Goal: Use online tool/utility: Use online tool/utility

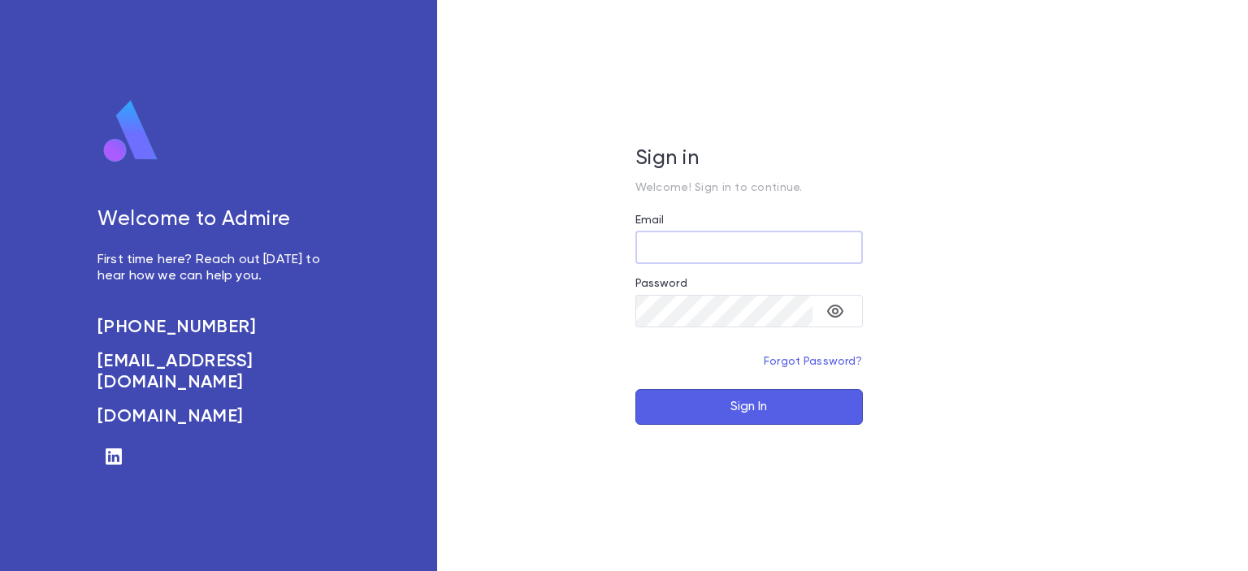
type input "**********"
click at [705, 415] on button "Sign In" at bounding box center [749, 407] width 228 height 36
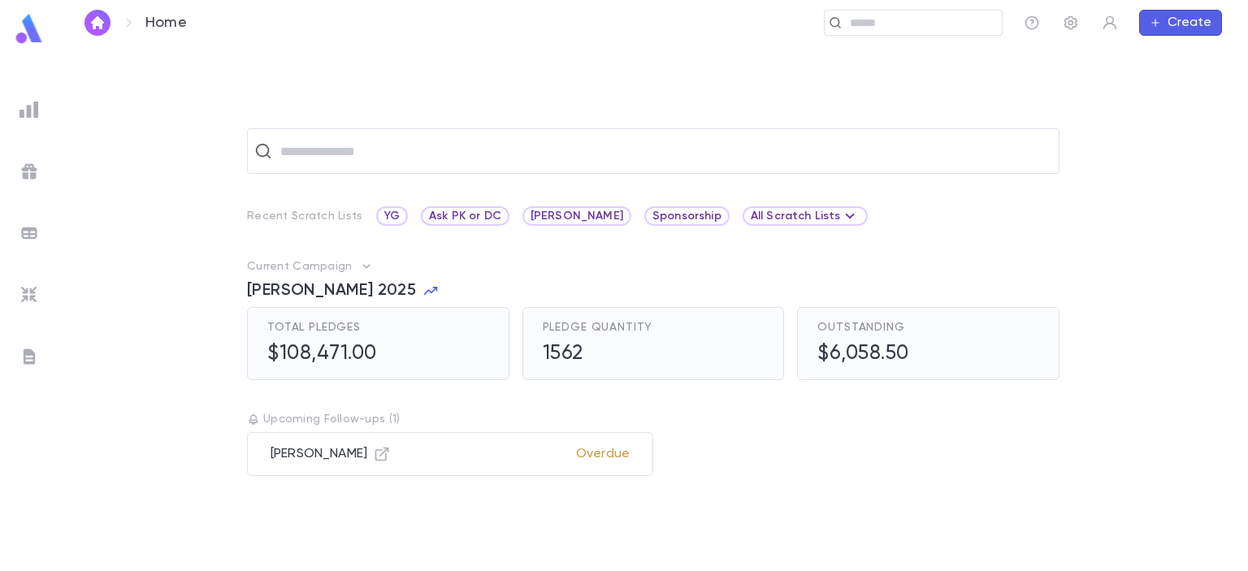
click at [323, 168] on div "​" at bounding box center [653, 151] width 813 height 46
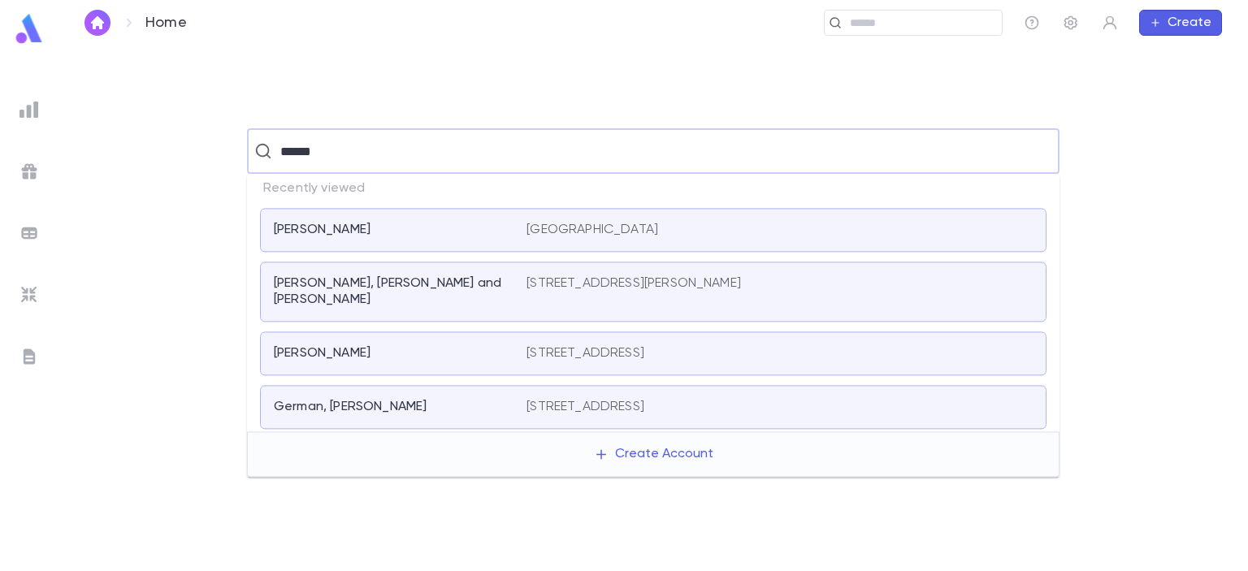
type input "*******"
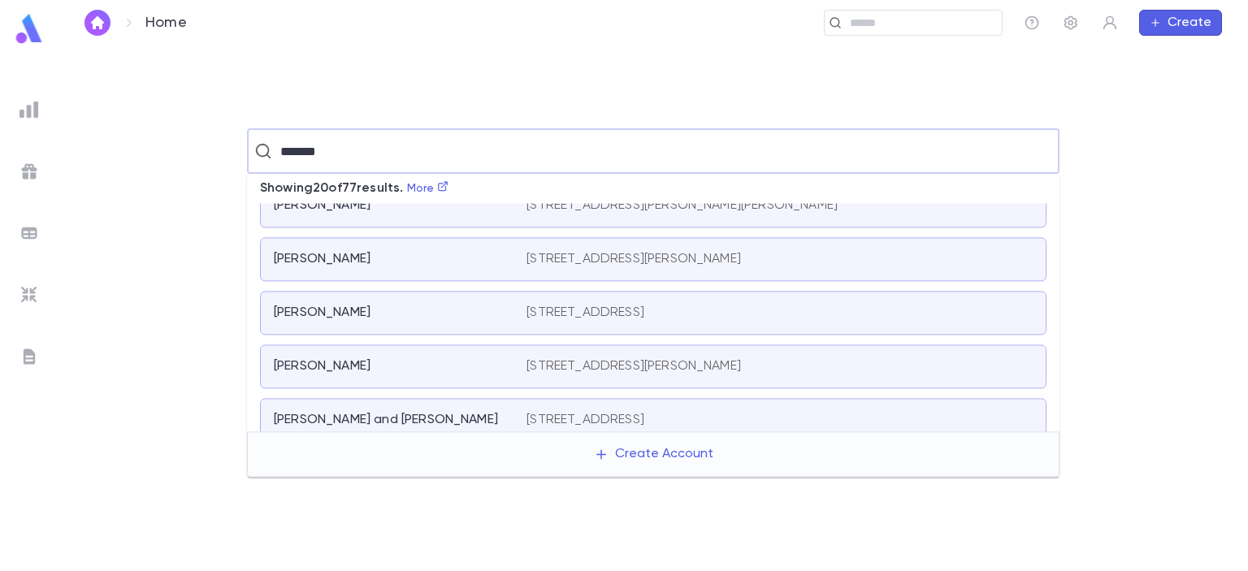
scroll to position [892, 0]
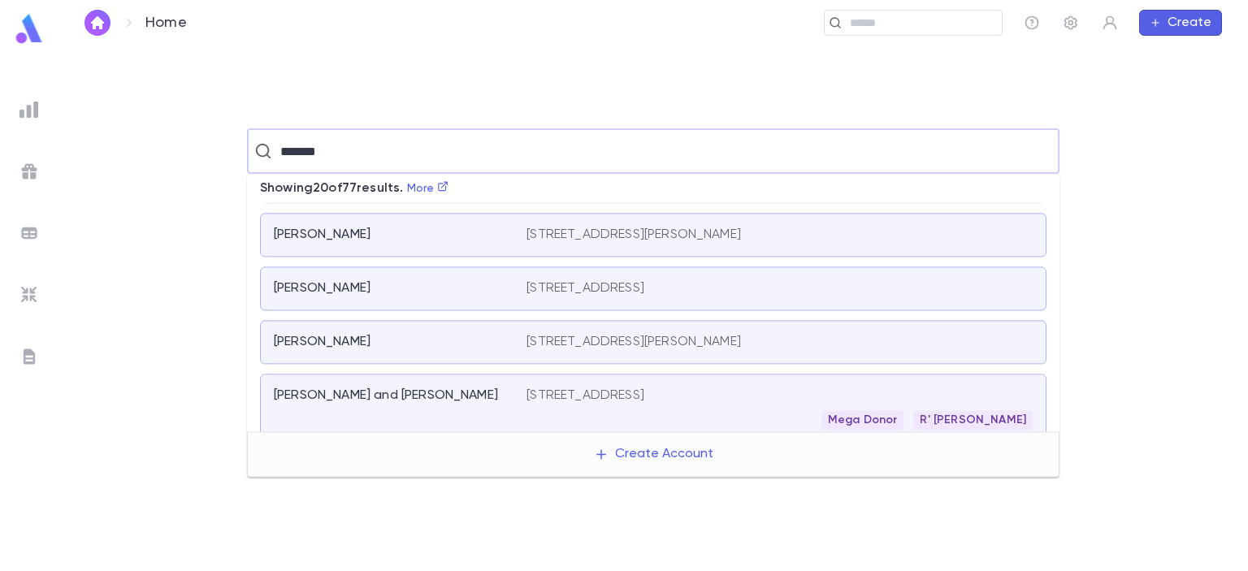
click at [328, 397] on div "[PERSON_NAME] and [PERSON_NAME]" at bounding box center [400, 409] width 253 height 42
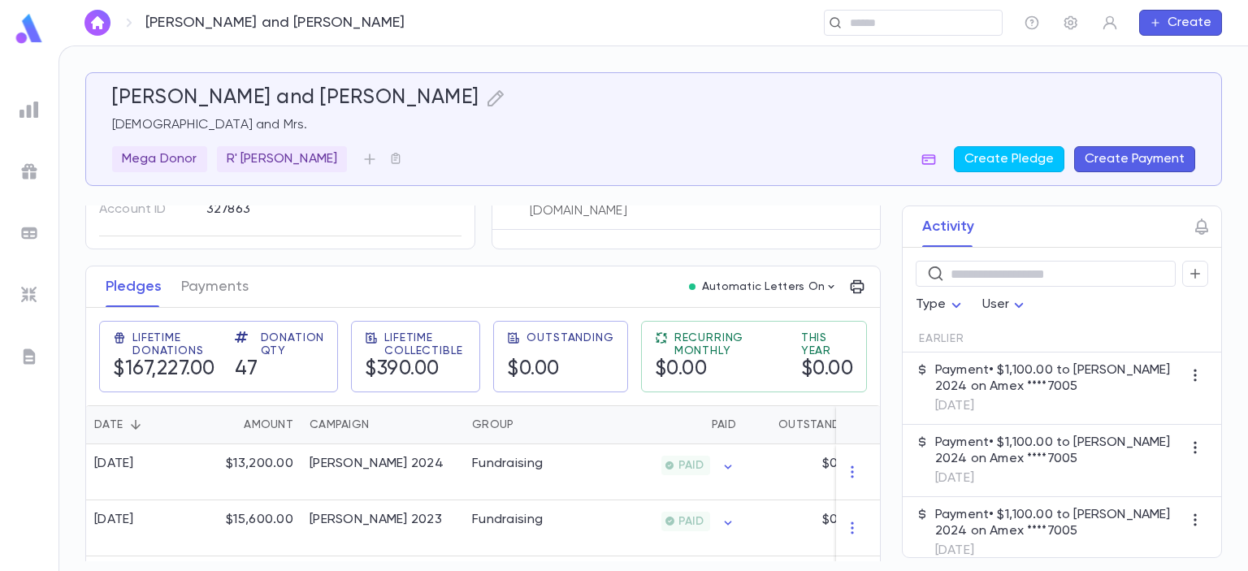
scroll to position [162, 0]
click at [202, 283] on button "Payments" at bounding box center [214, 286] width 67 height 41
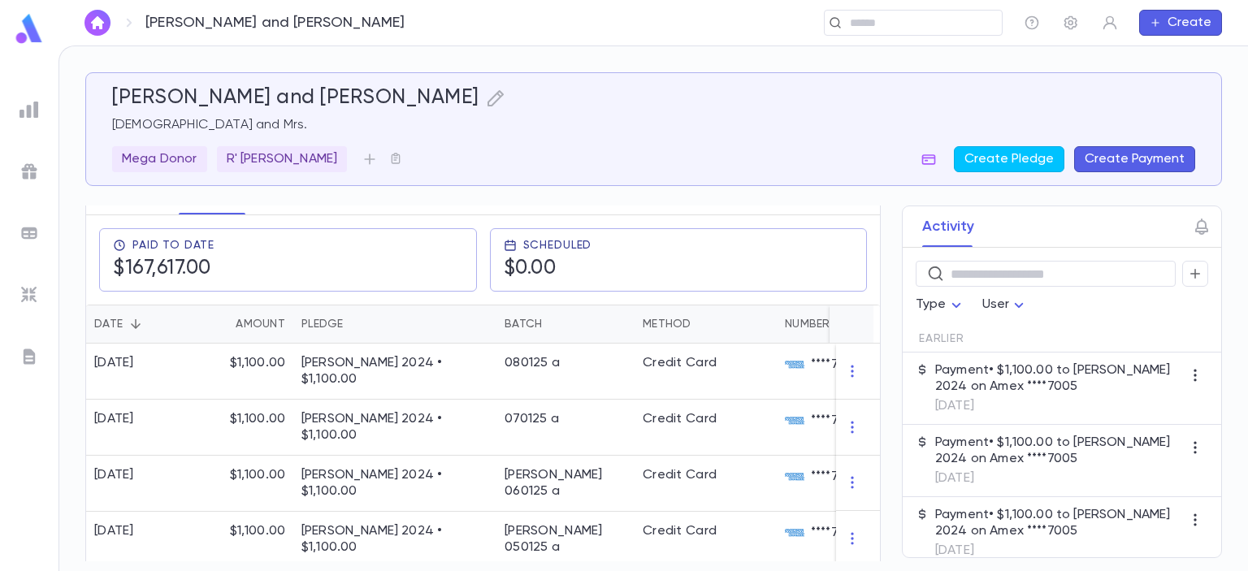
scroll to position [255, 0]
click at [24, 116] on img at bounding box center [30, 110] width 20 height 20
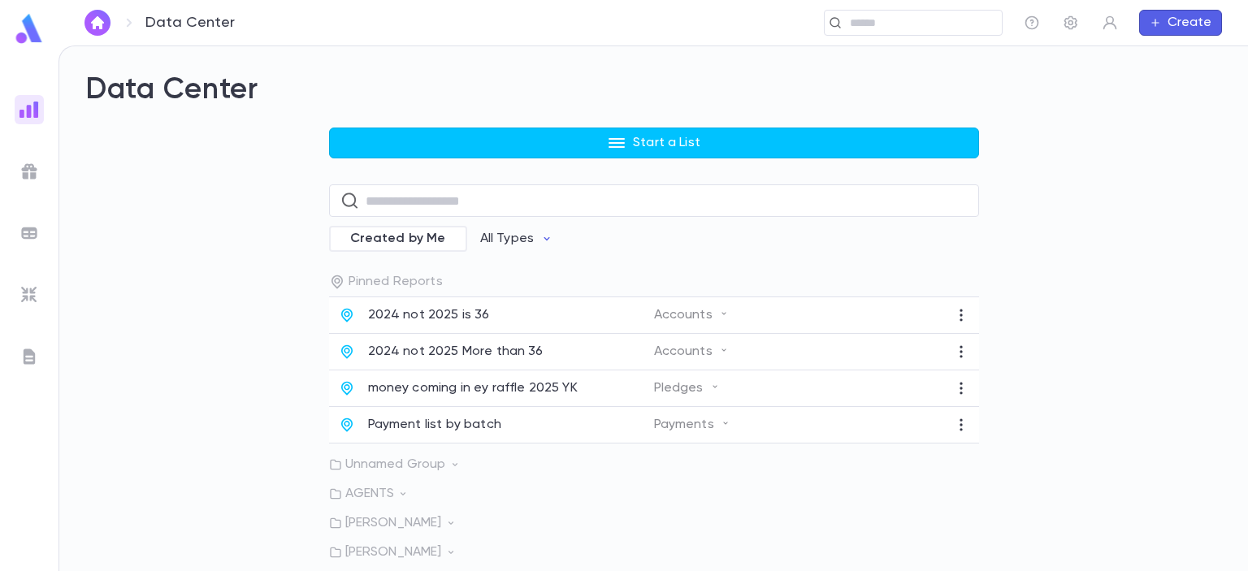
click at [425, 142] on button "Start a List" at bounding box center [654, 143] width 650 height 31
click at [352, 220] on li "Payments" at bounding box center [654, 229] width 650 height 26
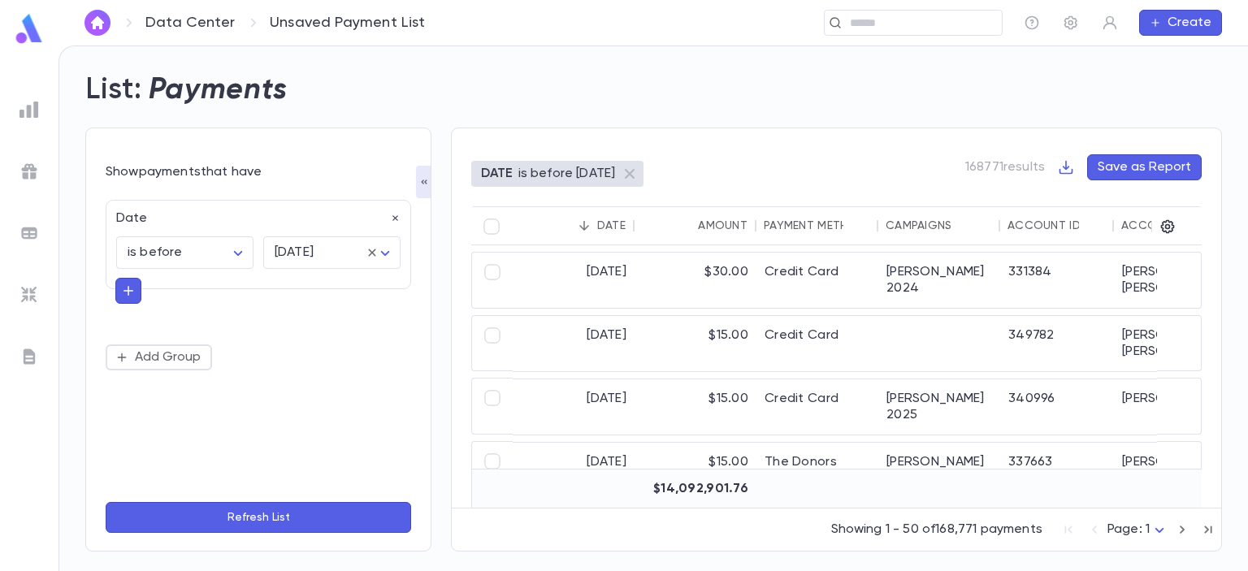
click at [391, 217] on icon "button" at bounding box center [395, 218] width 11 height 11
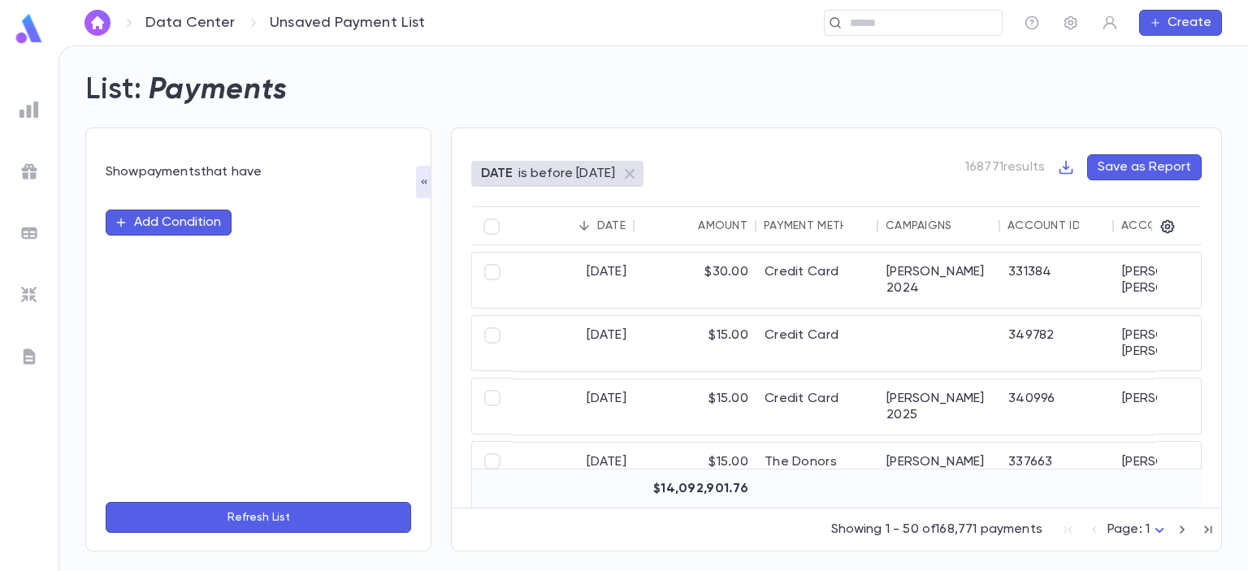
click at [187, 227] on button "Add Condition" at bounding box center [169, 223] width 126 height 26
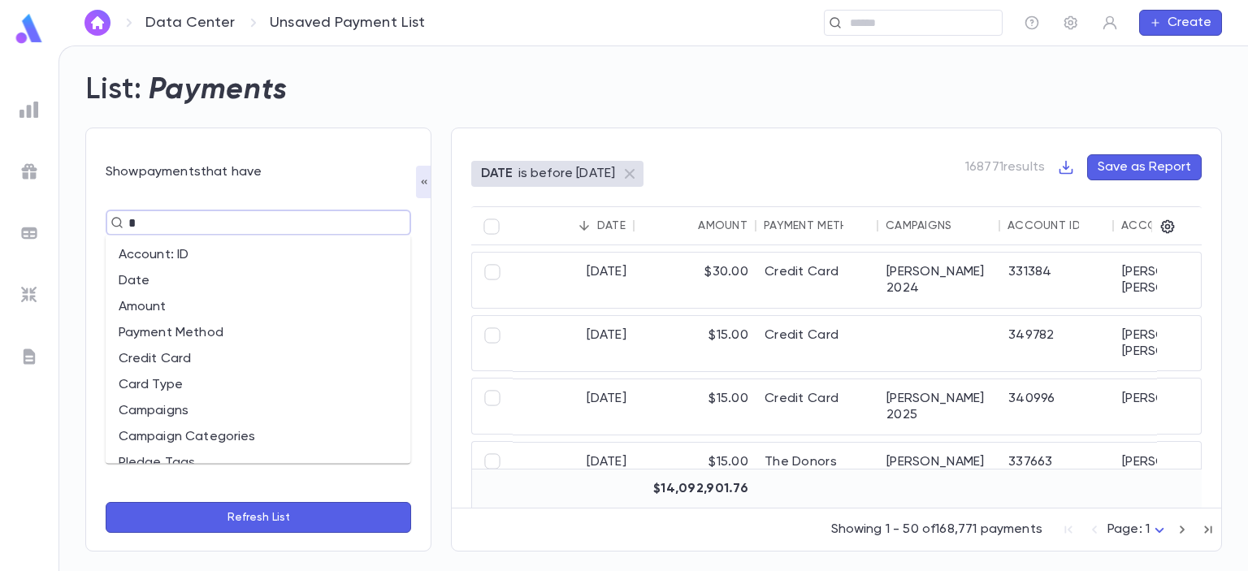
type input "**"
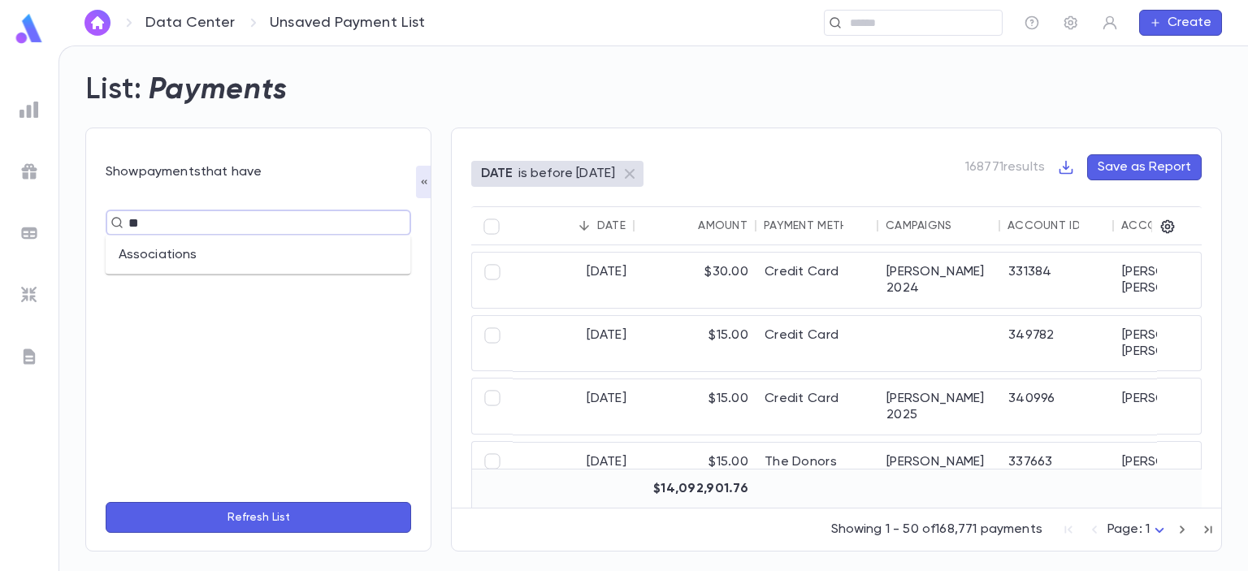
click at [182, 253] on li "Associations" at bounding box center [259, 255] width 306 height 26
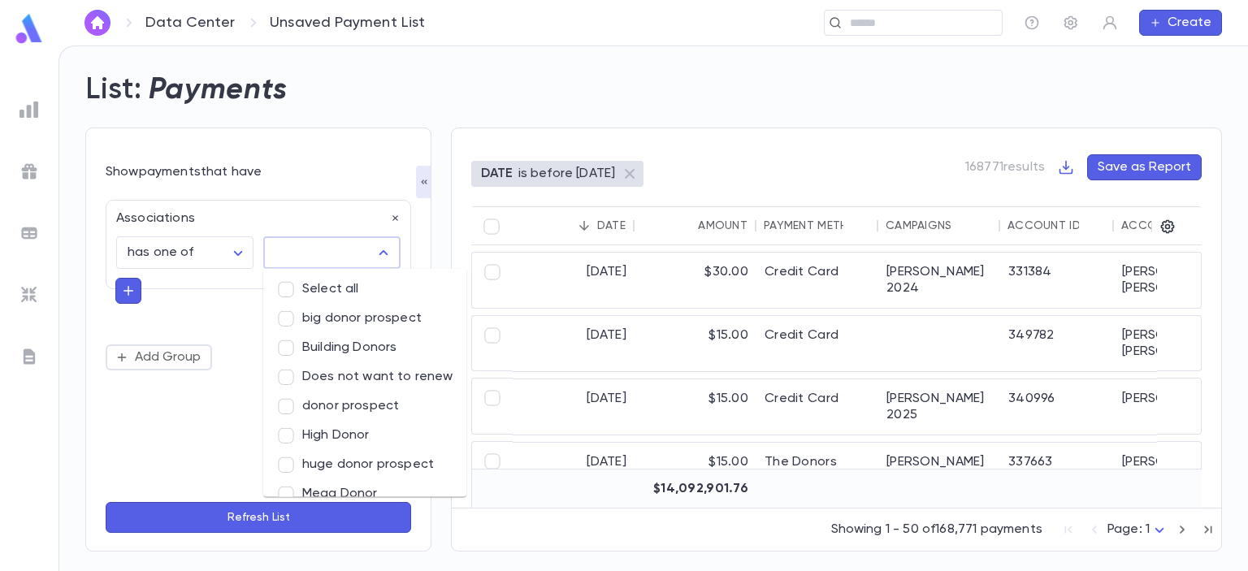
click at [297, 258] on input "text" at bounding box center [320, 252] width 98 height 31
type input "**"
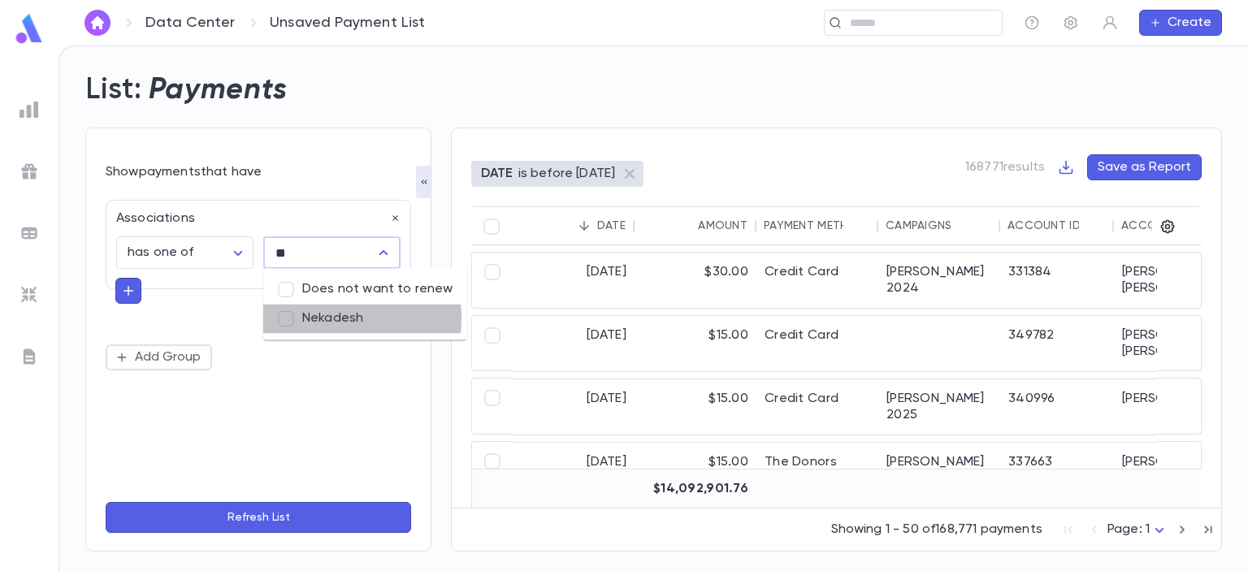
click at [309, 318] on li "Nekadesh" at bounding box center [364, 318] width 203 height 29
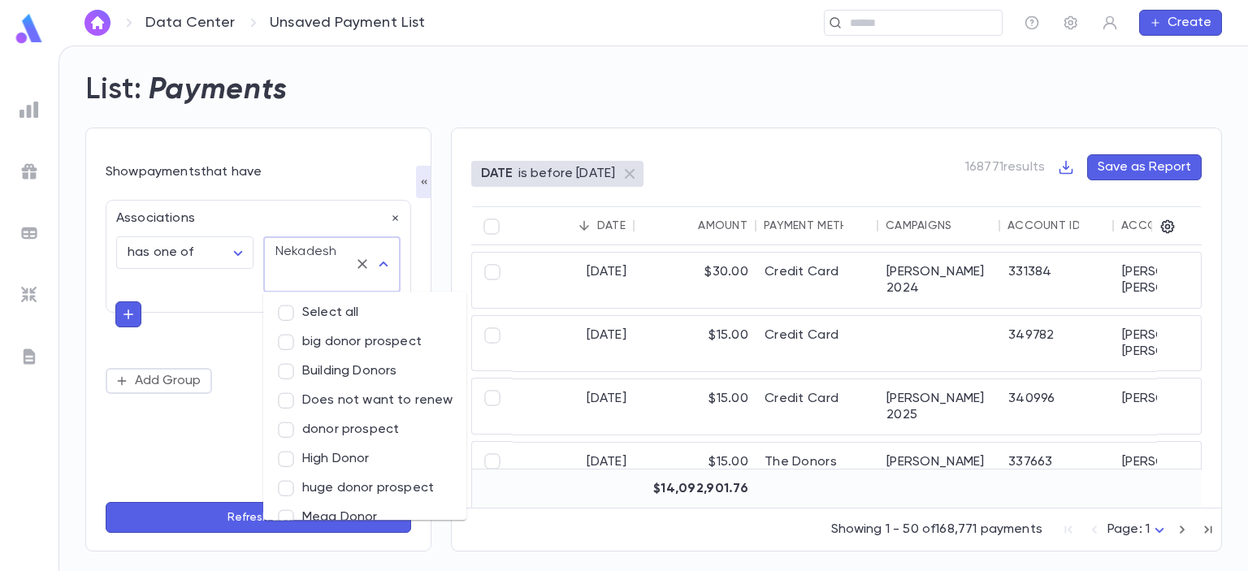
scroll to position [71, 0]
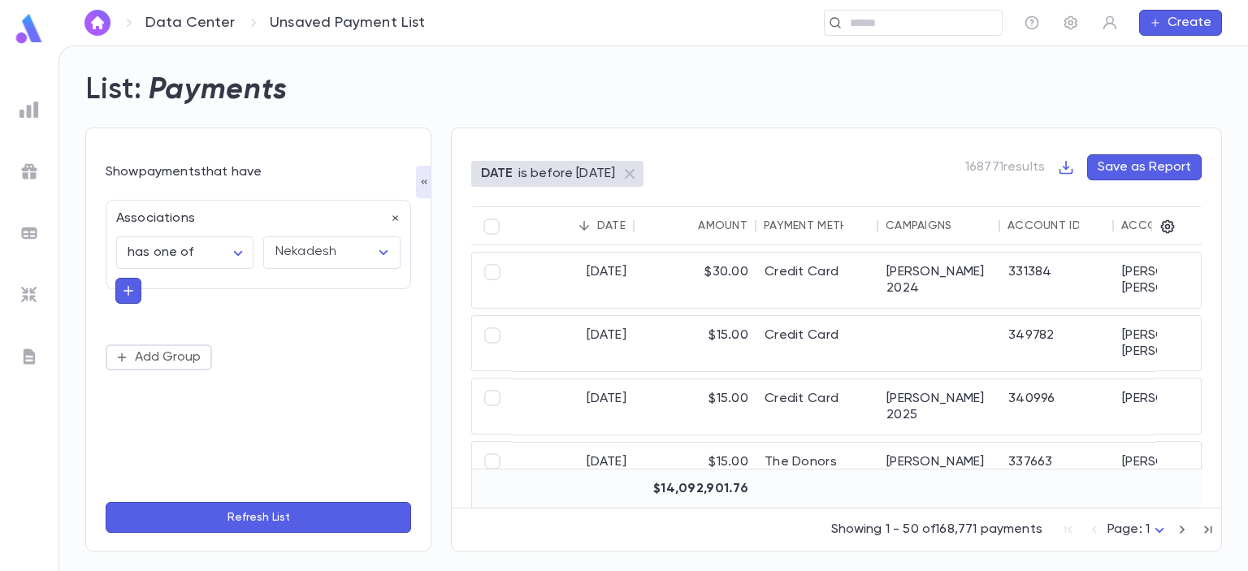
click at [220, 516] on button "Refresh List" at bounding box center [259, 517] width 306 height 31
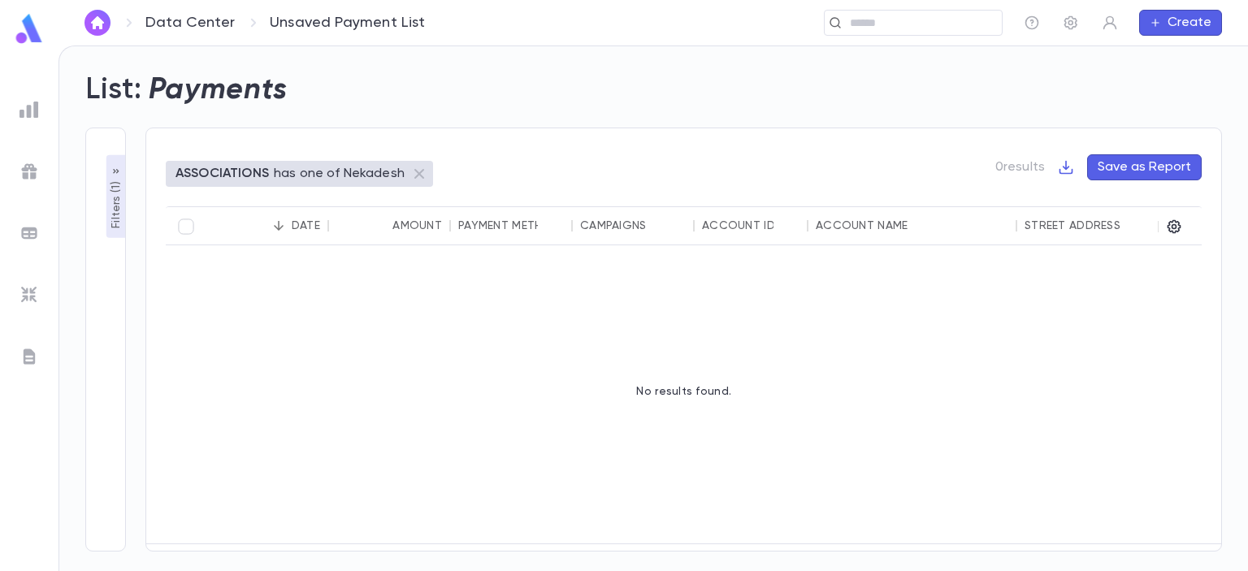
click at [414, 172] on icon at bounding box center [419, 174] width 10 height 10
